Goal: Transaction & Acquisition: Book appointment/travel/reservation

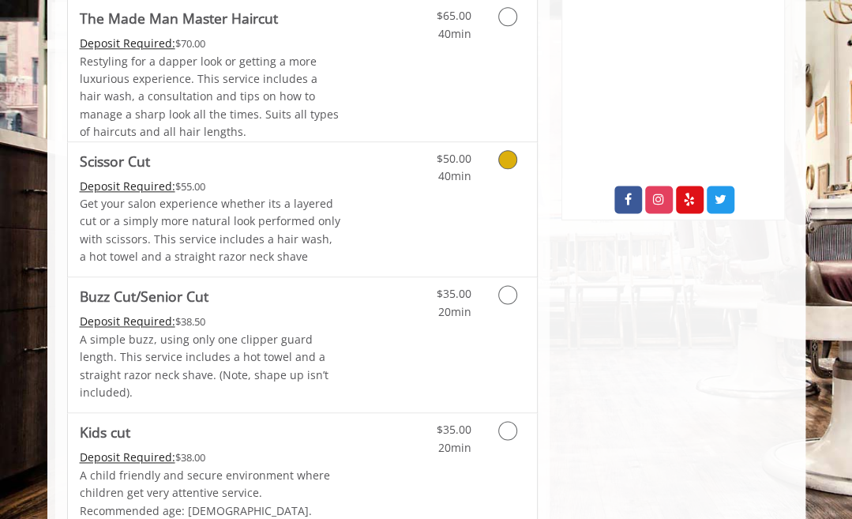
scroll to position [790, 0]
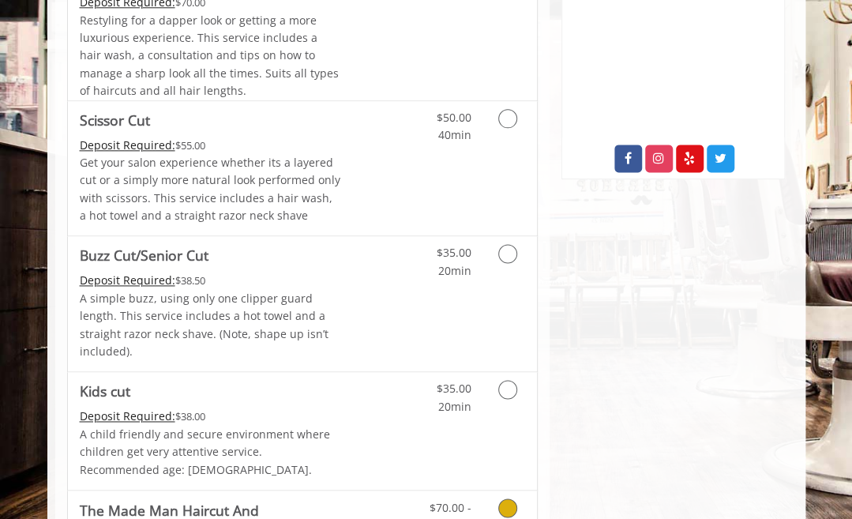
click at [510, 498] on icon "Grooming services" at bounding box center [507, 507] width 19 height 19
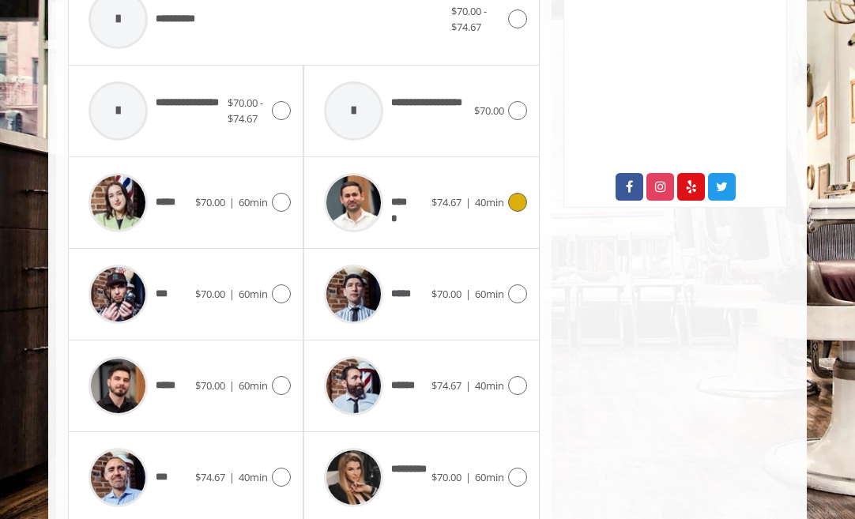
scroll to position [793, 0]
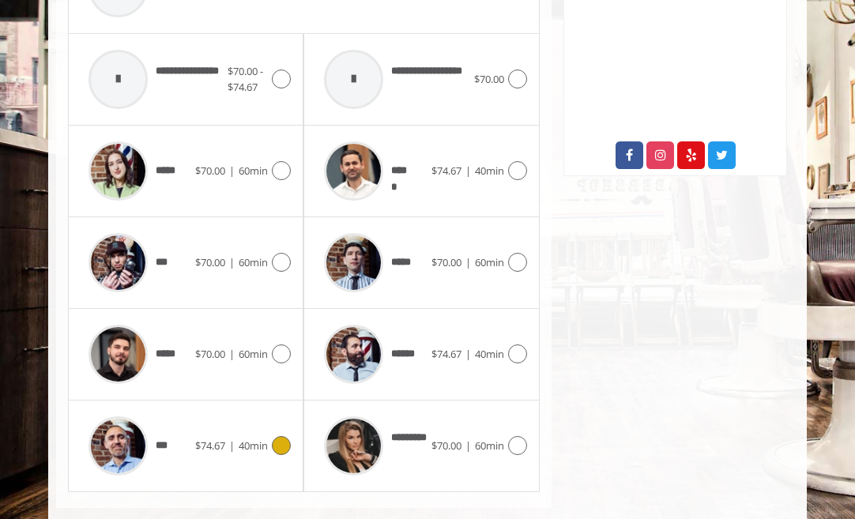
click at [287, 436] on icon at bounding box center [281, 445] width 19 height 19
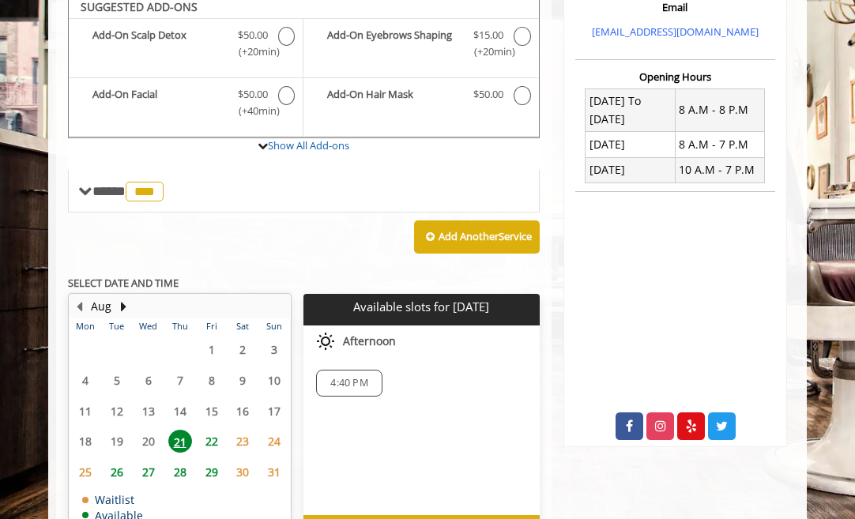
scroll to position [491, 0]
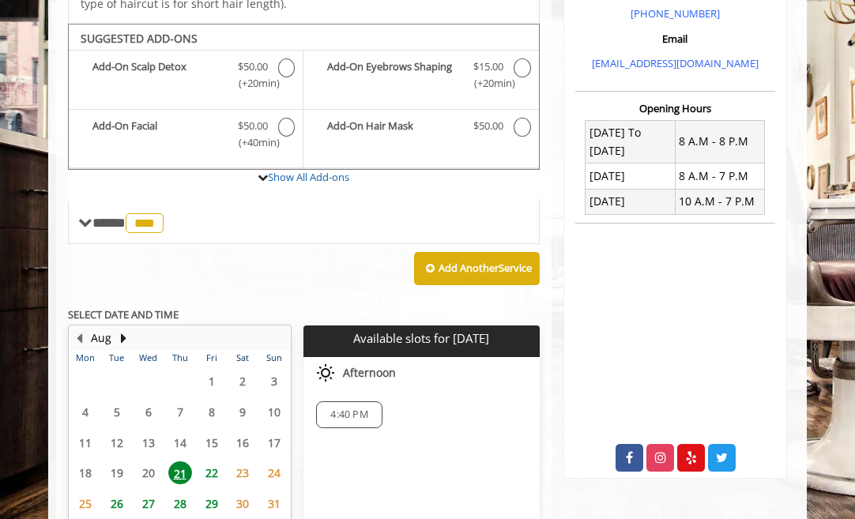
click at [216, 461] on span "22" at bounding box center [212, 472] width 24 height 23
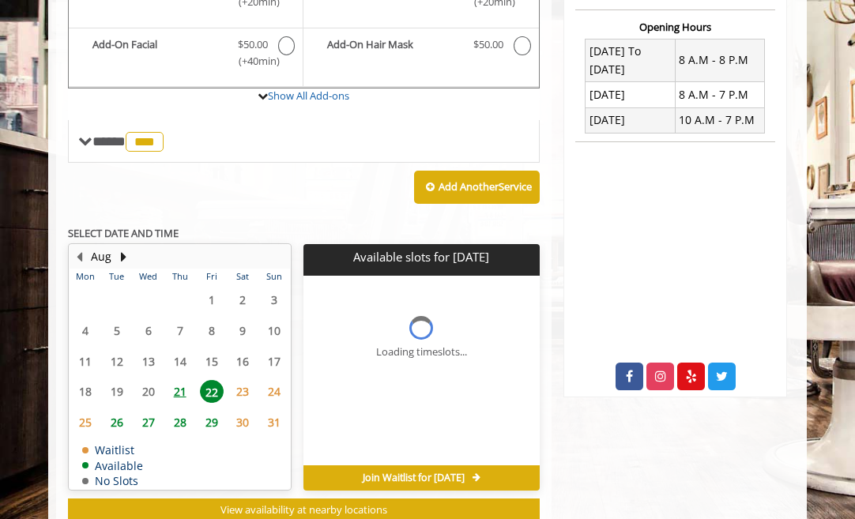
scroll to position [595, 0]
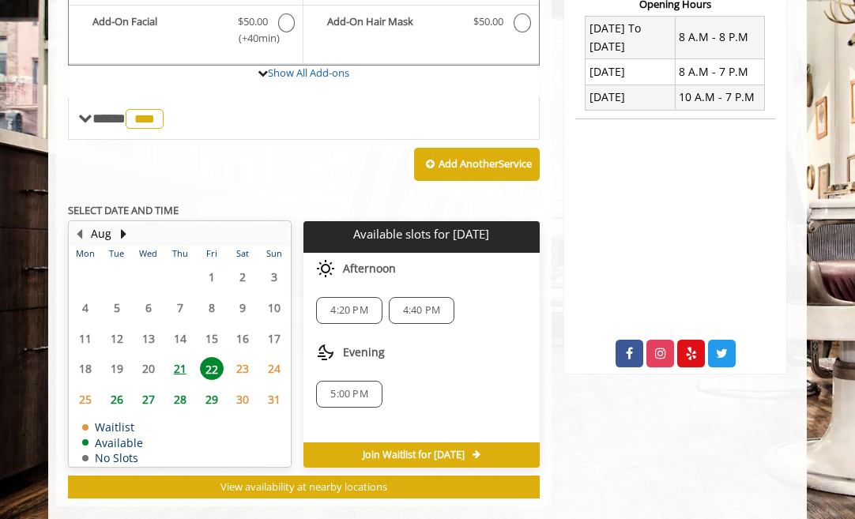
click at [180, 357] on span "21" at bounding box center [180, 368] width 24 height 23
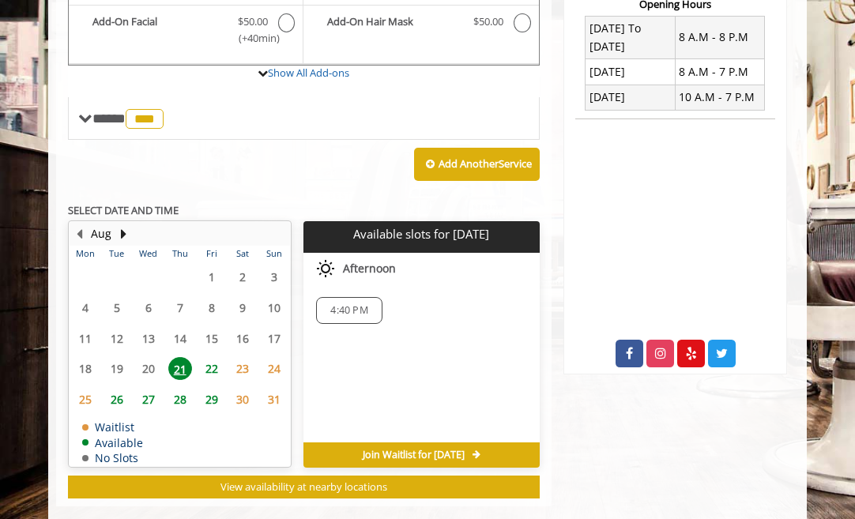
click at [656, 427] on div "Chelsea 169 W 23rd Street,170 W 23rd Street, New York Phone +(917) 639-3902 +(6…" at bounding box center [674, 43] width 247 height 927
click at [347, 304] on span "4:40 PM" at bounding box center [348, 310] width 37 height 13
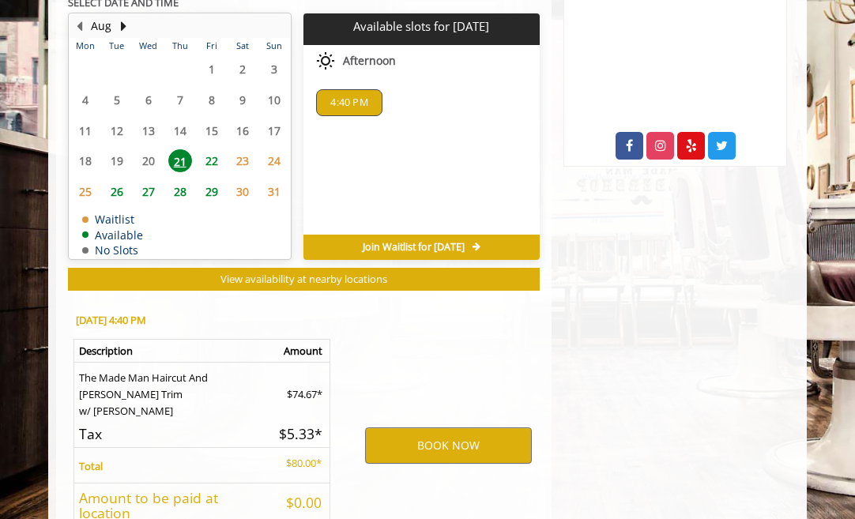
scroll to position [888, 0]
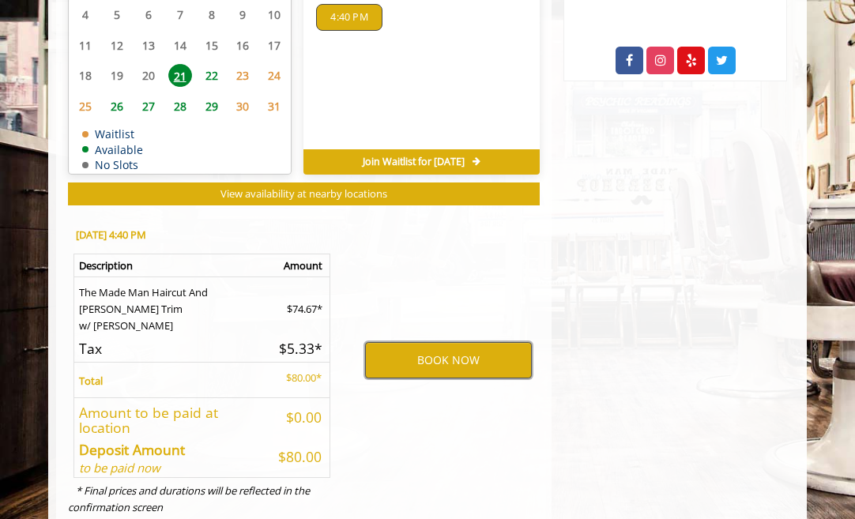
click at [457, 342] on button "BOOK NOW" at bounding box center [448, 360] width 167 height 36
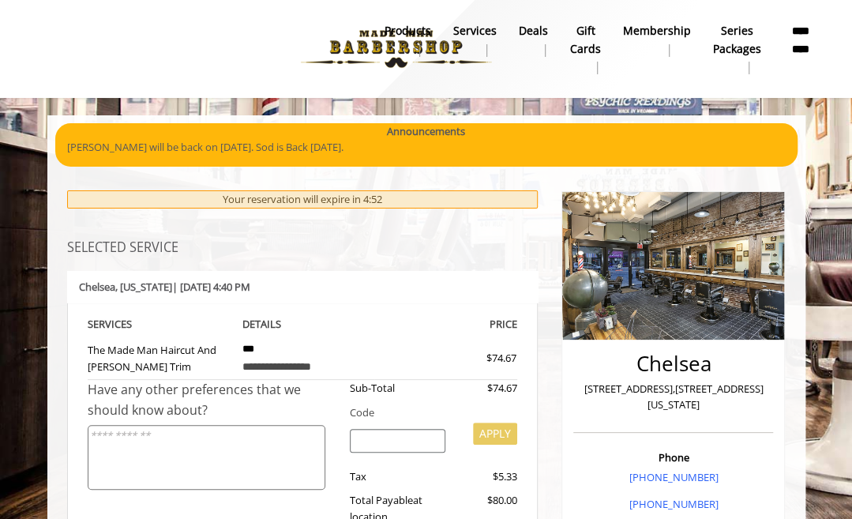
scroll to position [79, 0]
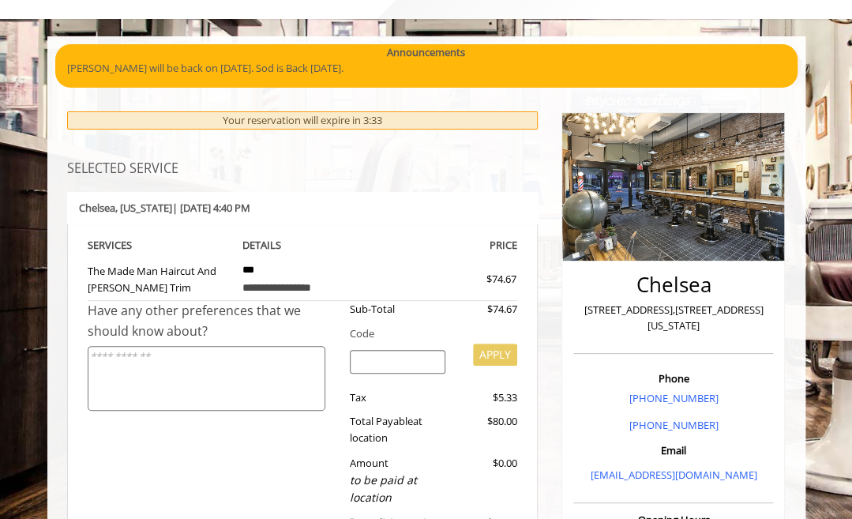
click at [205, 483] on div "Have any other preferences that we should know about?" at bounding box center [213, 428] width 251 height 255
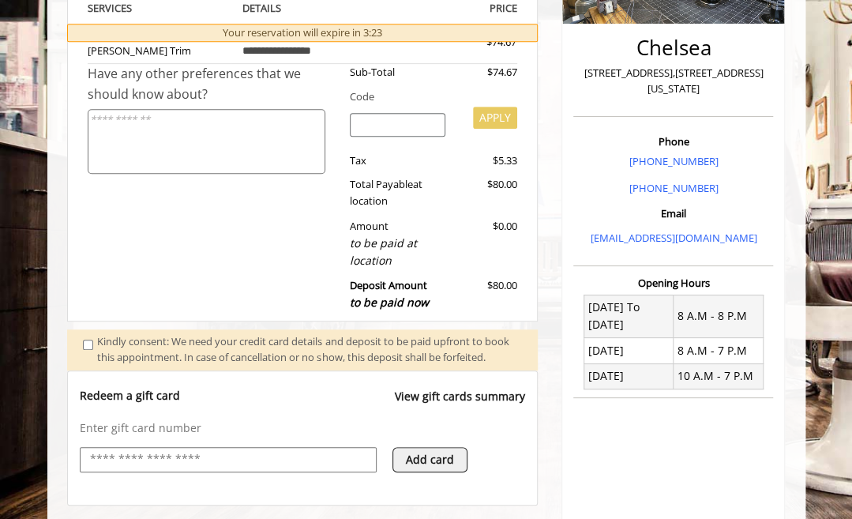
scroll to position [547, 0]
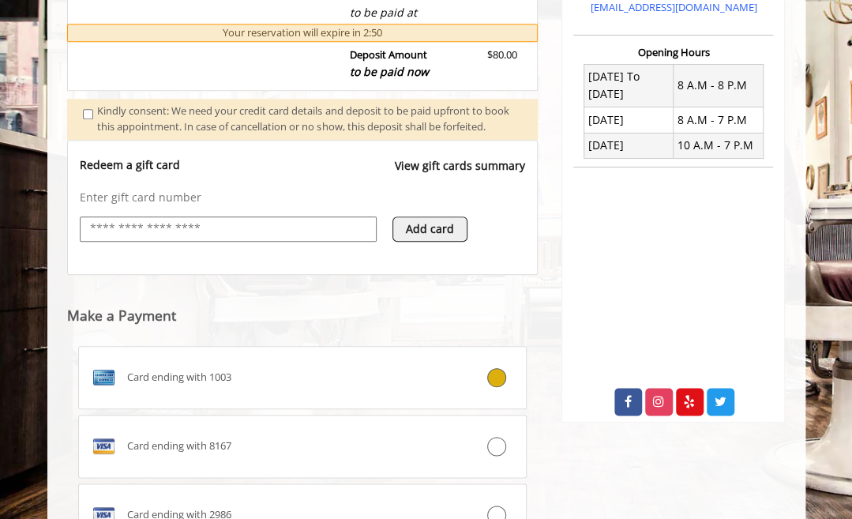
click at [263, 189] on div "Redeem a gift card View gift cards summary" at bounding box center [303, 173] width 446 height 32
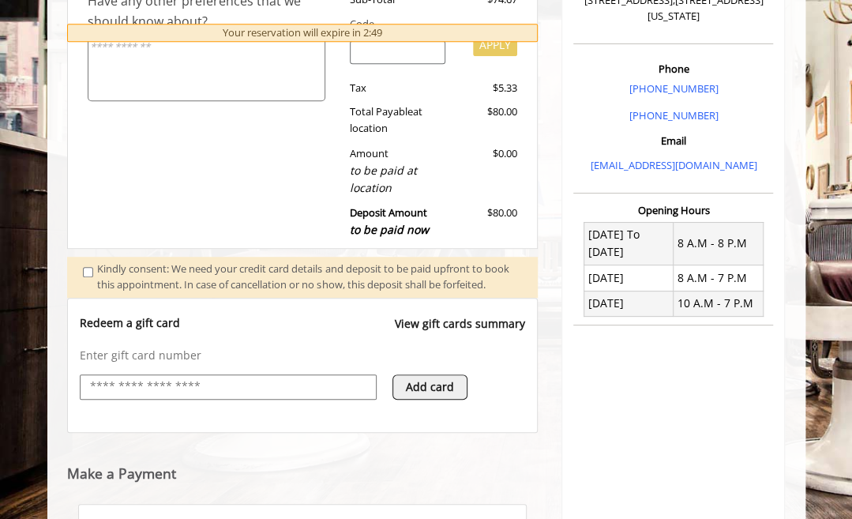
scroll to position [310, 0]
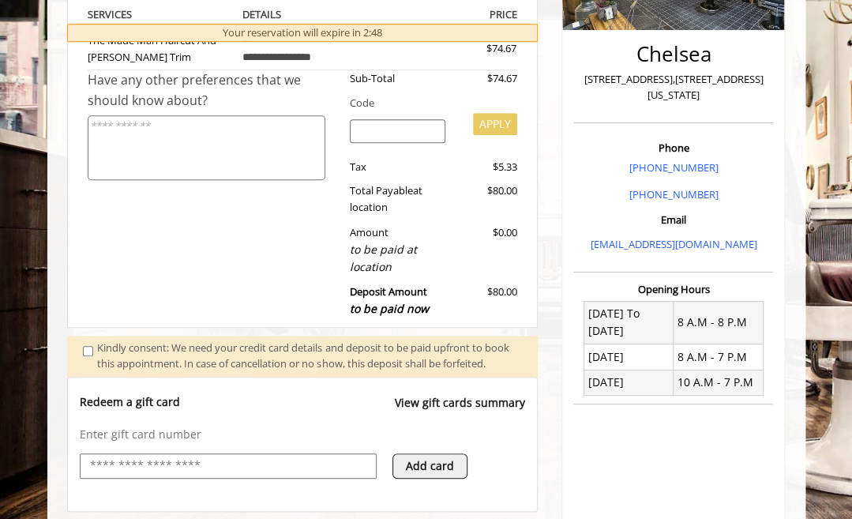
click at [368, 137] on input "search" at bounding box center [398, 131] width 96 height 24
click at [120, 250] on div "Have any other preferences that we should know about?" at bounding box center [213, 197] width 251 height 255
click at [199, 278] on div "Have any other preferences that we should know about?" at bounding box center [213, 197] width 251 height 255
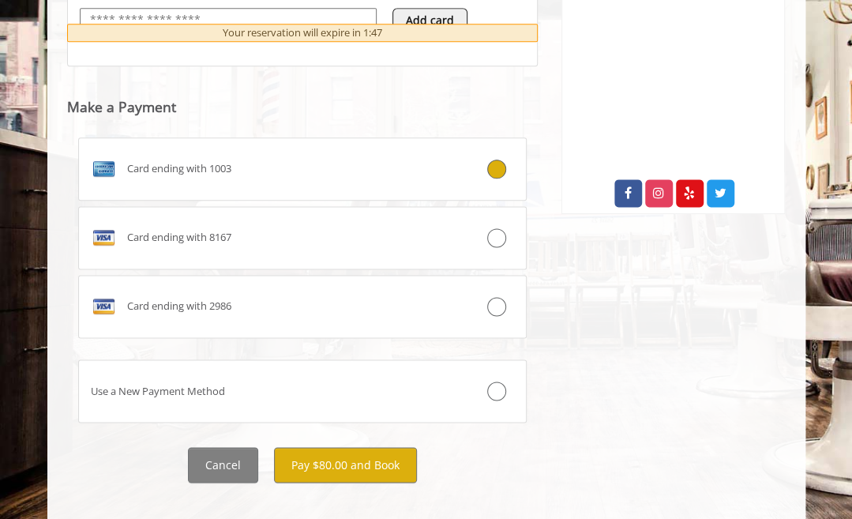
scroll to position [788, 0]
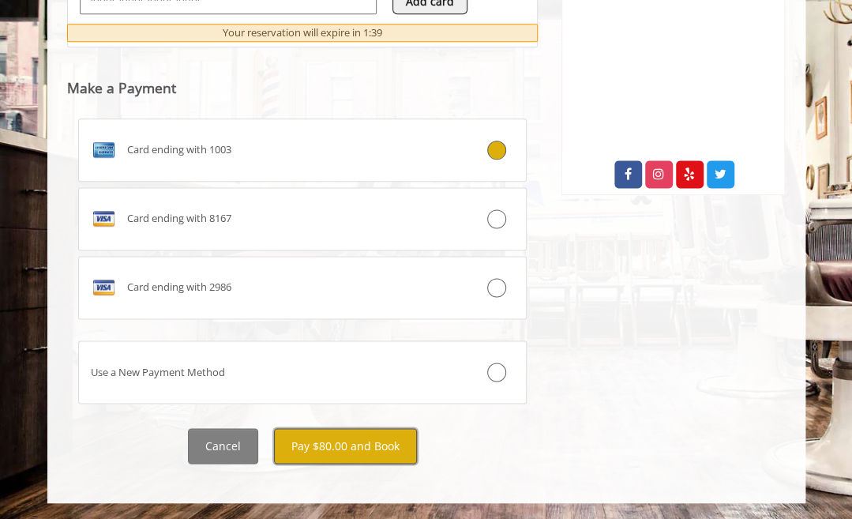
click at [373, 446] on button "Pay $80.00 and Book" at bounding box center [345, 446] width 143 height 36
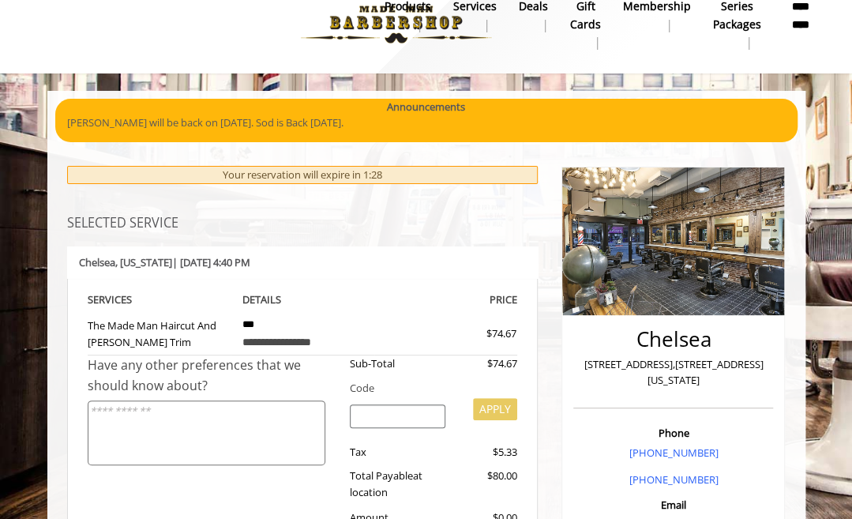
scroll to position [0, 0]
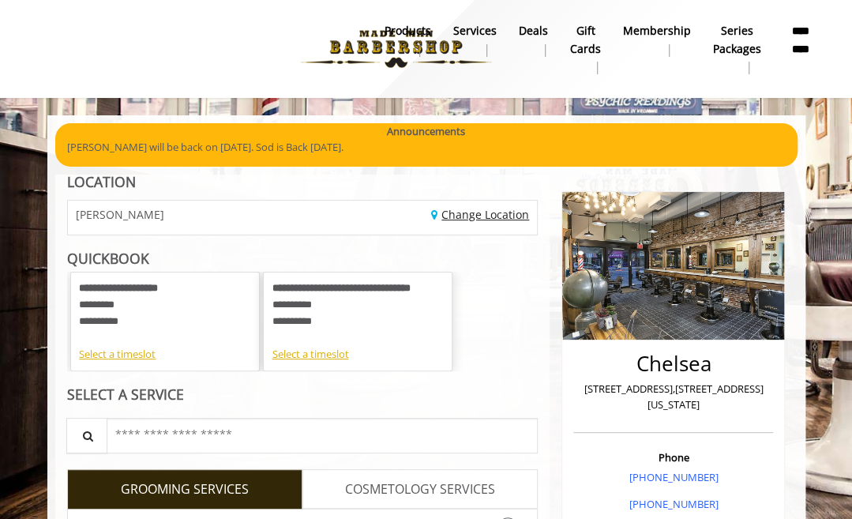
click at [475, 217] on link "Change Location" at bounding box center [480, 214] width 98 height 15
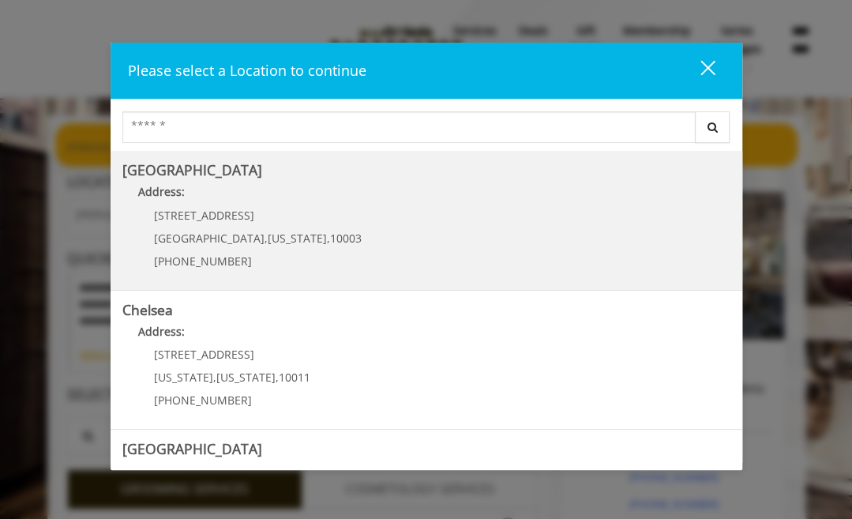
click at [314, 220] on Village "Greenwich Village Address: 60 E 8th St Manhattan , New York , 10003 (212) 598-1…" at bounding box center [426, 220] width 608 height 115
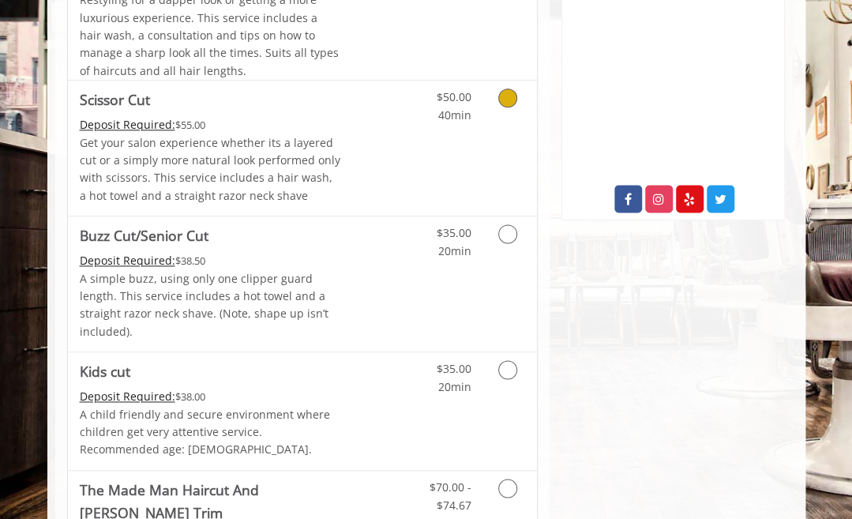
scroll to position [790, 0]
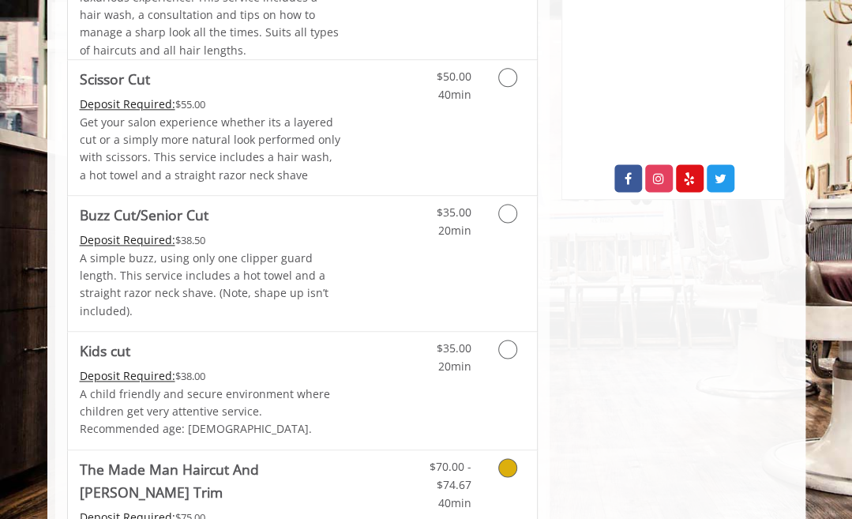
click at [512, 458] on icon "Grooming services" at bounding box center [507, 467] width 19 height 19
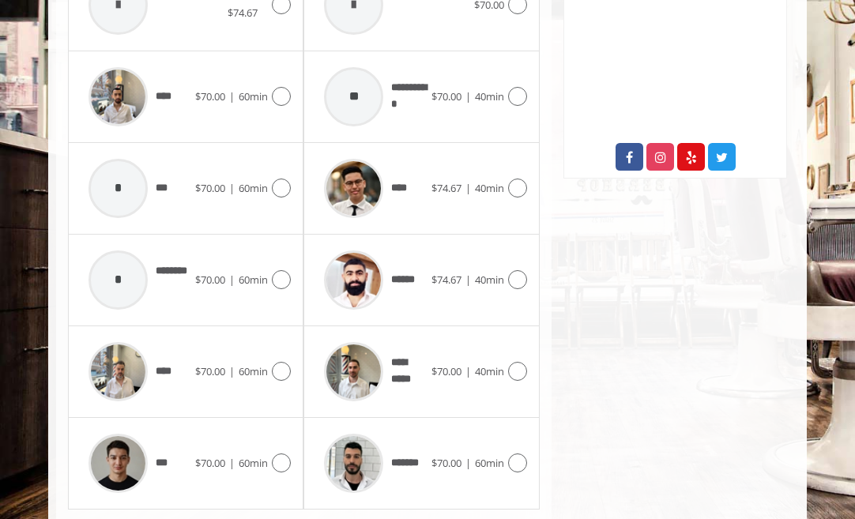
scroll to position [829, 0]
